Goal: Navigation & Orientation: Find specific page/section

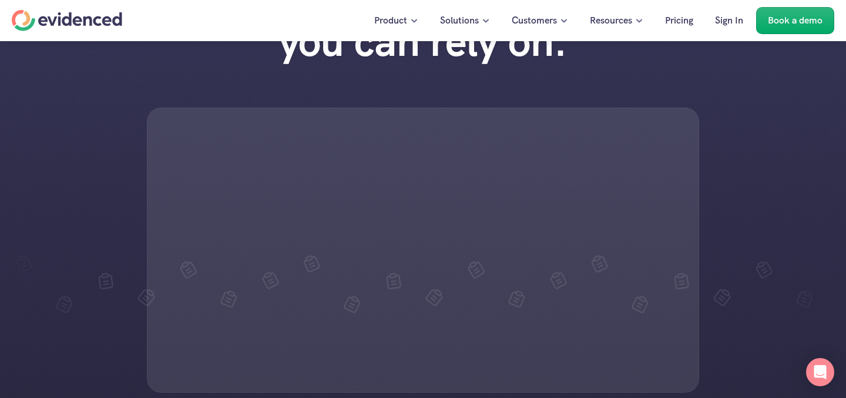
scroll to position [89, 0]
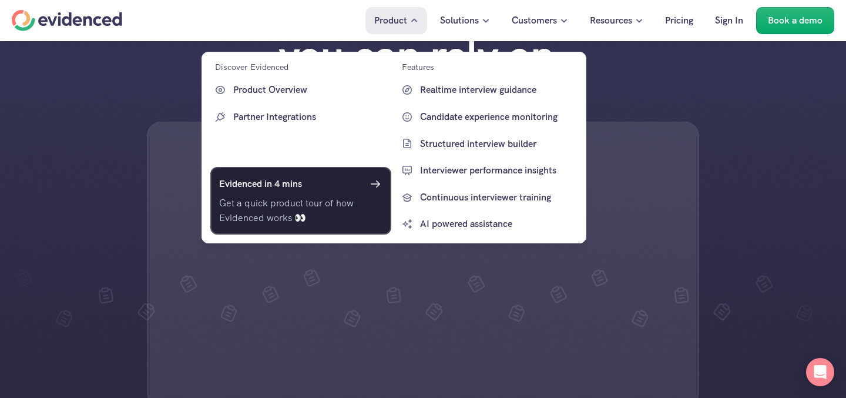
click at [374, 180] on icon at bounding box center [375, 184] width 14 height 14
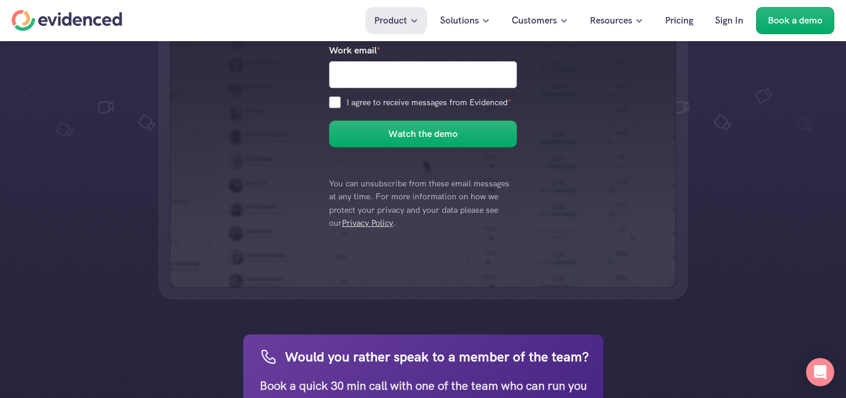
scroll to position [144, 0]
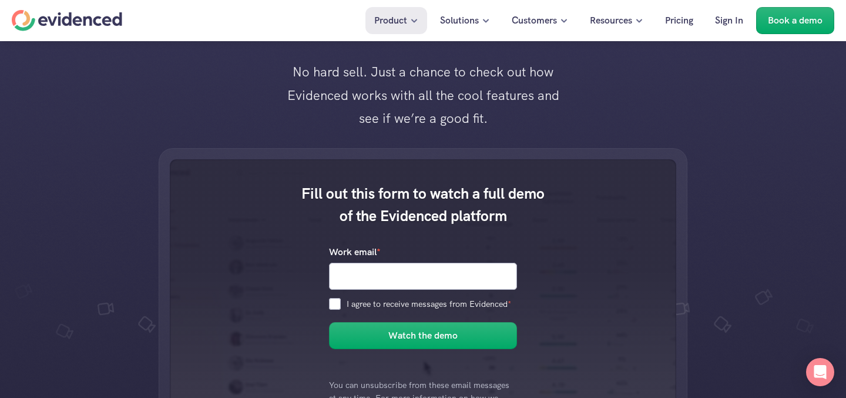
click at [105, 16] on div "Home" at bounding box center [67, 20] width 110 height 21
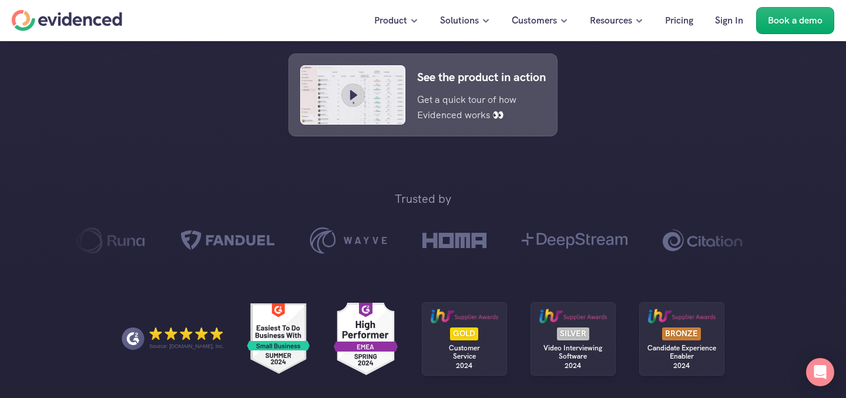
scroll to position [630, 0]
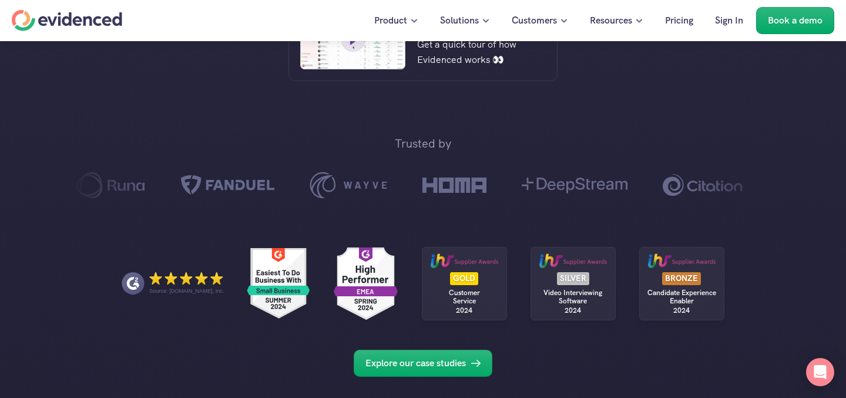
click at [353, 45] on icon at bounding box center [353, 40] width 7 height 10
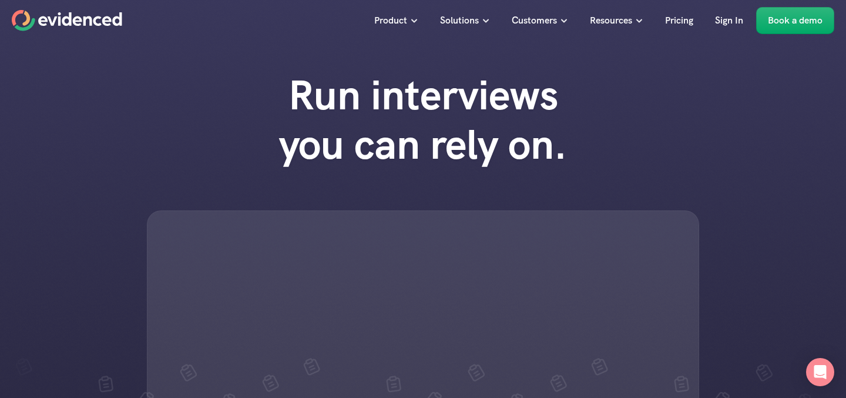
click at [96, 15] on icon "Home" at bounding box center [67, 20] width 110 height 21
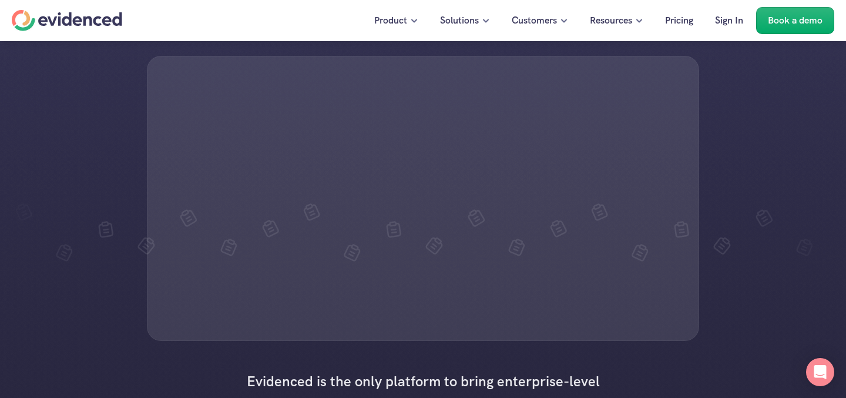
scroll to position [156, 0]
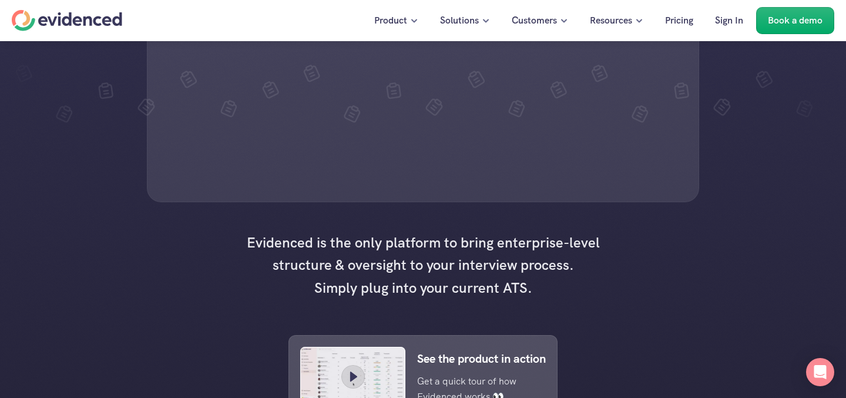
scroll to position [295, 0]
